Goal: Task Accomplishment & Management: Complete application form

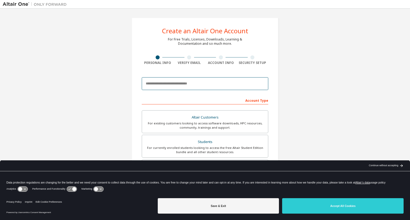
click at [191, 85] on input "email" at bounding box center [205, 83] width 126 height 13
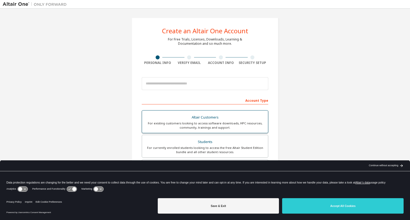
click at [214, 142] on div "Students" at bounding box center [204, 141] width 119 height 7
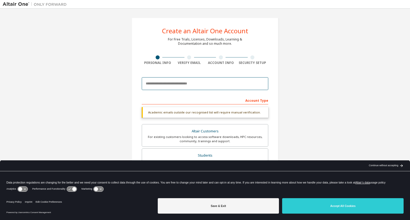
click at [190, 83] on input "email" at bounding box center [205, 83] width 126 height 13
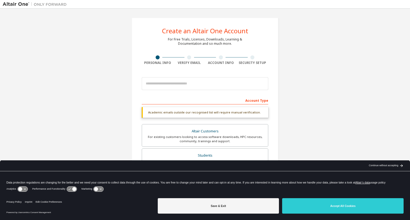
click at [387, 165] on div "Continue without accepting" at bounding box center [382, 166] width 29 height 4
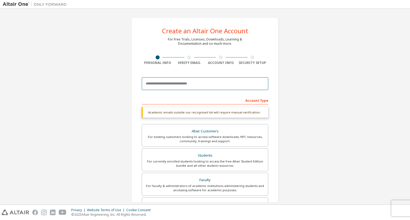
click at [209, 79] on input "email" at bounding box center [205, 83] width 126 height 13
type input "**********"
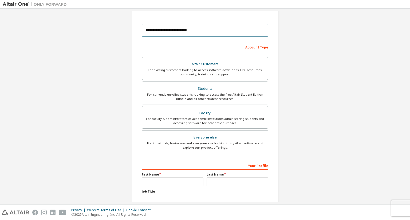
scroll to position [107, 0]
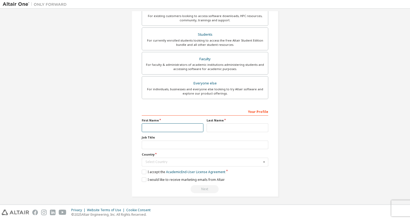
click at [166, 126] on input "text" at bounding box center [173, 127] width 62 height 9
type input "*****"
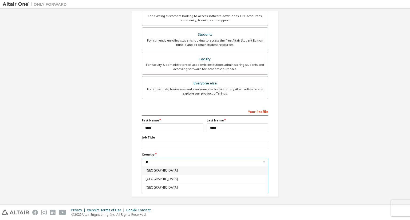
type input "***"
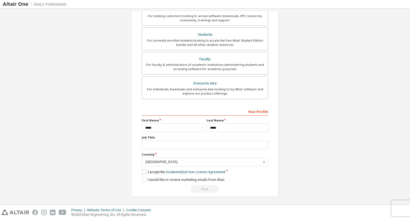
click at [143, 171] on label "I accept the Academic End-User License Agreement" at bounding box center [183, 172] width 83 height 5
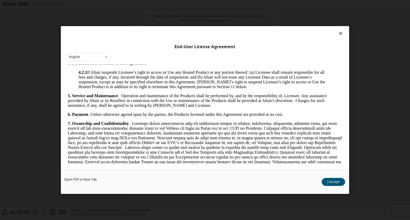
scroll to position [480, 0]
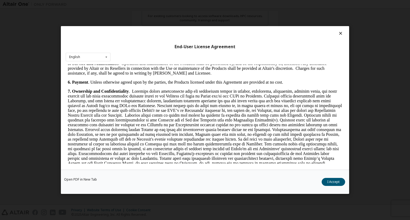
click at [330, 182] on button "I Accept" at bounding box center [332, 182] width 23 height 8
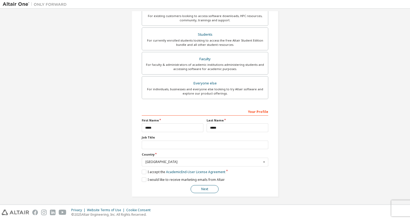
click at [209, 188] on button "Next" at bounding box center [204, 189] width 28 height 8
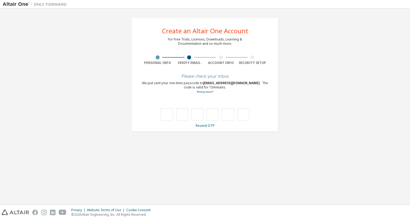
scroll to position [0, 0]
type input "*"
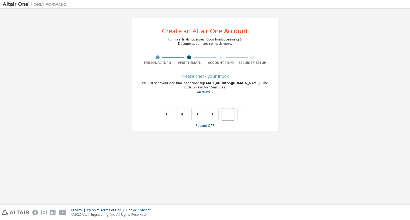
type input "*"
